Goal: Use online tool/utility: Utilize a website feature to perform a specific function

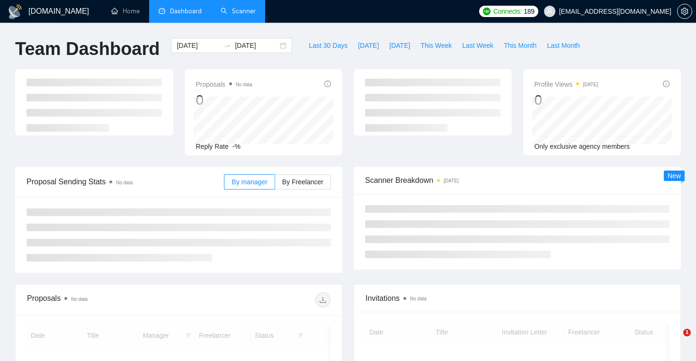
click at [247, 11] on link "Scanner" at bounding box center [238, 11] width 35 height 8
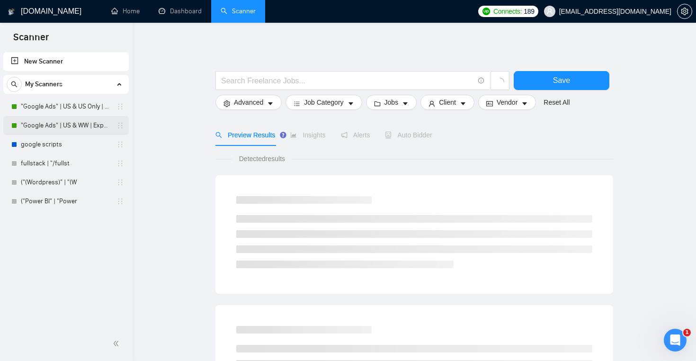
click at [77, 124] on link ""Google Ads" | US & WW | Expert" at bounding box center [66, 125] width 90 height 19
